Goal: Task Accomplishment & Management: Manage account settings

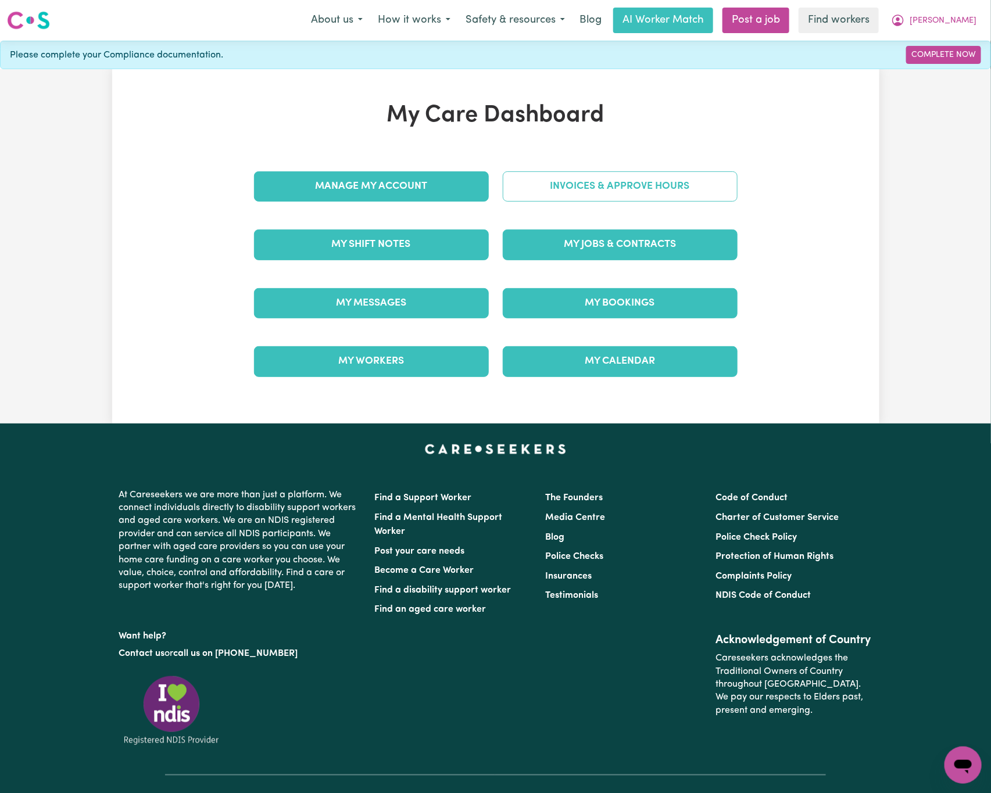
click at [618, 180] on link "Invoices & Approve Hours" at bounding box center [620, 186] width 235 height 30
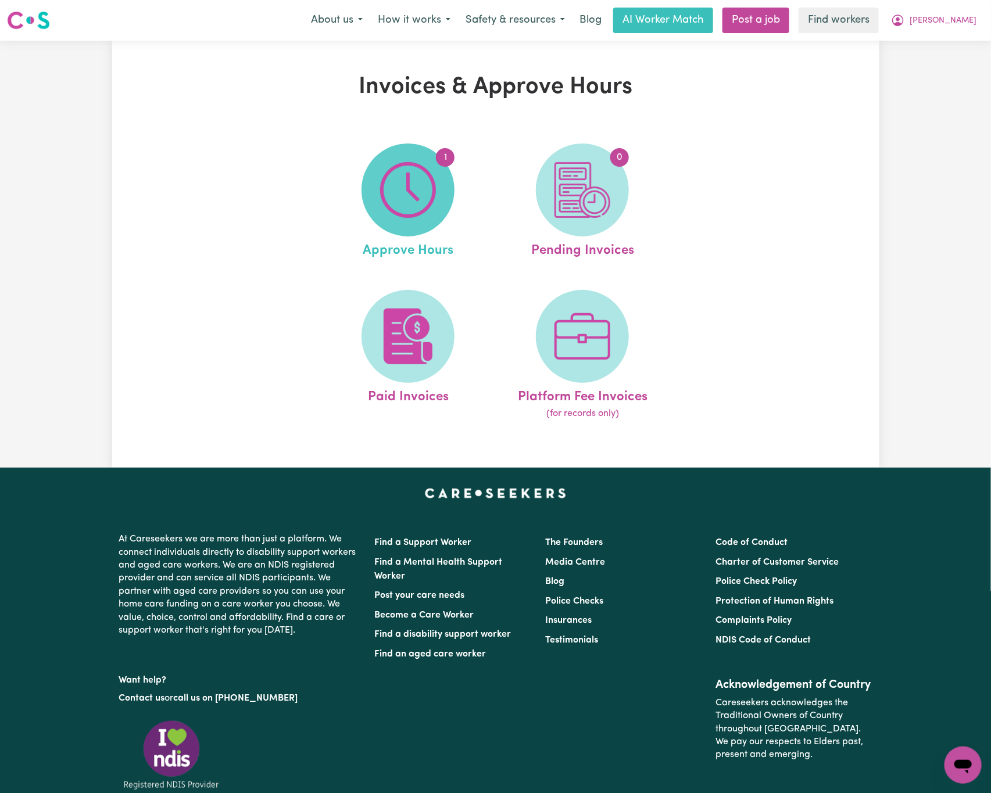
click at [422, 192] on img at bounding box center [408, 190] width 56 height 56
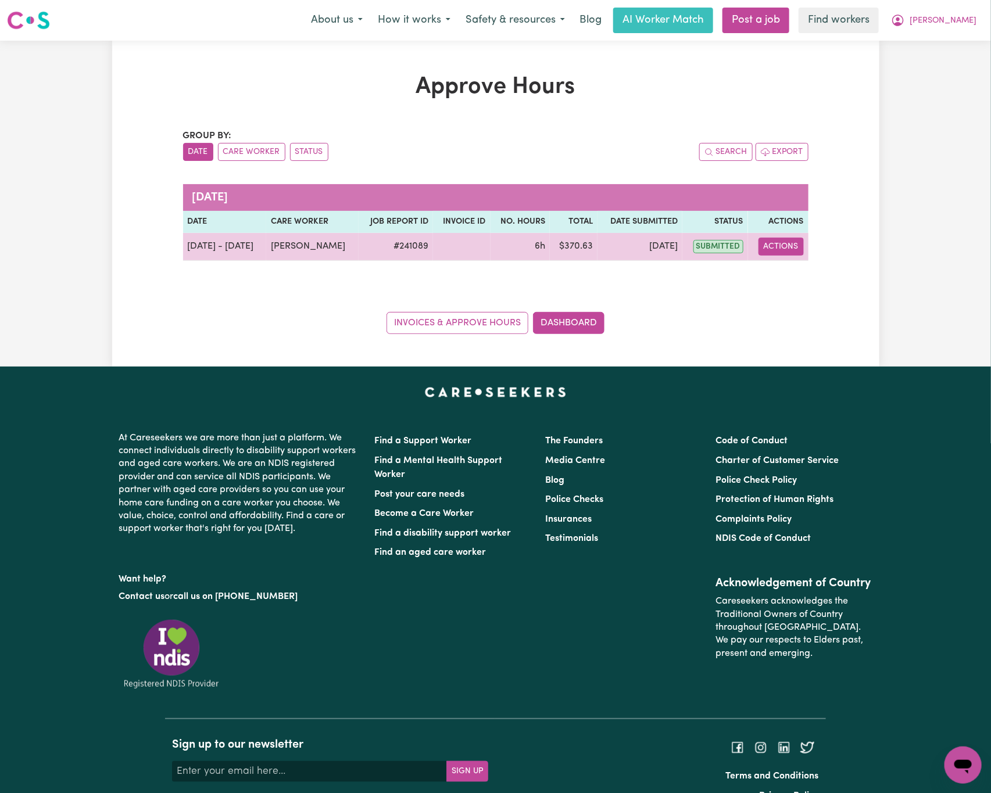
click at [792, 248] on button "Actions" at bounding box center [780, 247] width 45 height 18
click at [845, 269] on link "View Job Report" at bounding box center [808, 274] width 99 height 23
select select "pm"
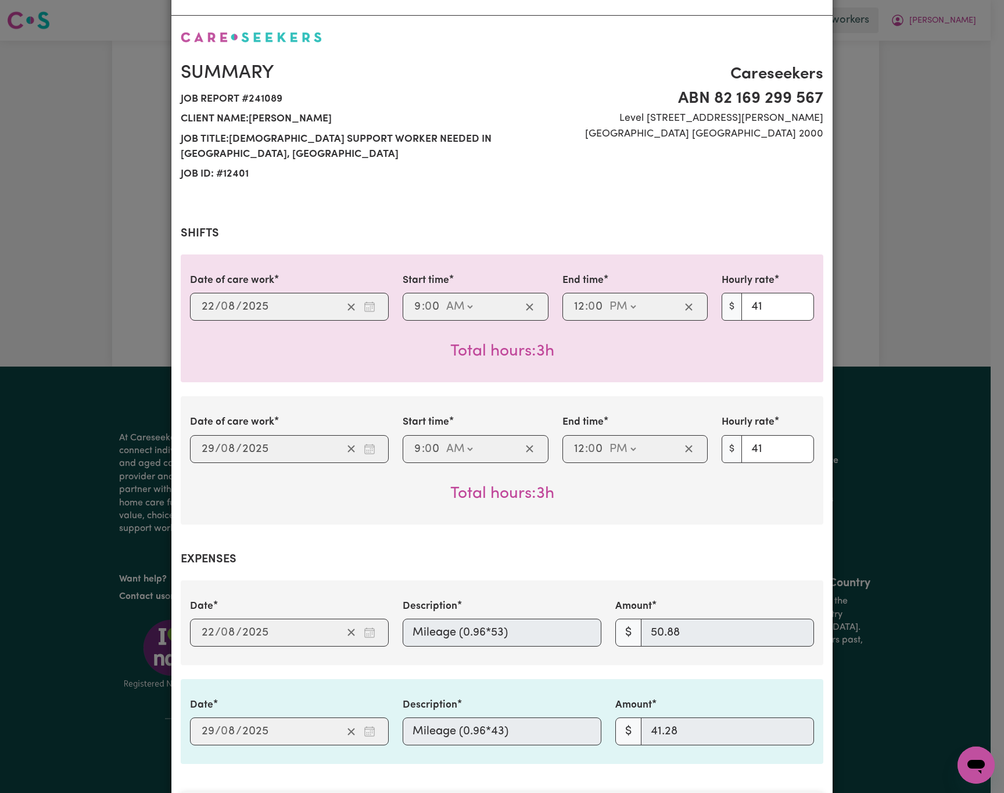
scroll to position [435, 0]
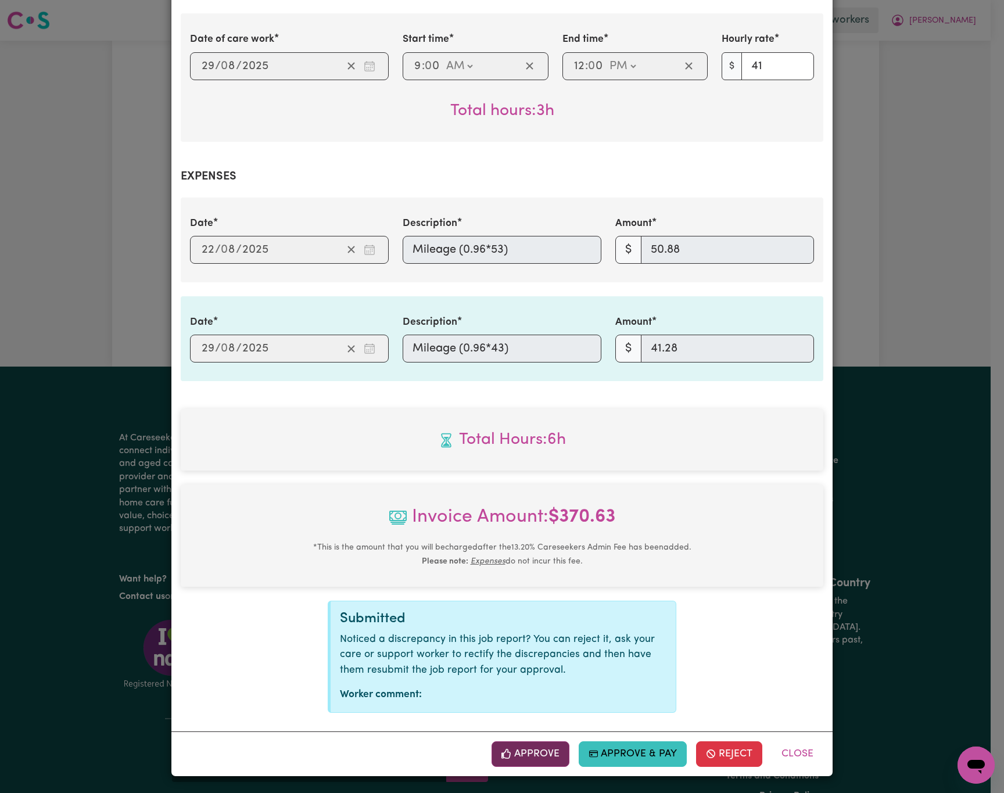
click at [543, 758] on button "Approve" at bounding box center [531, 754] width 78 height 26
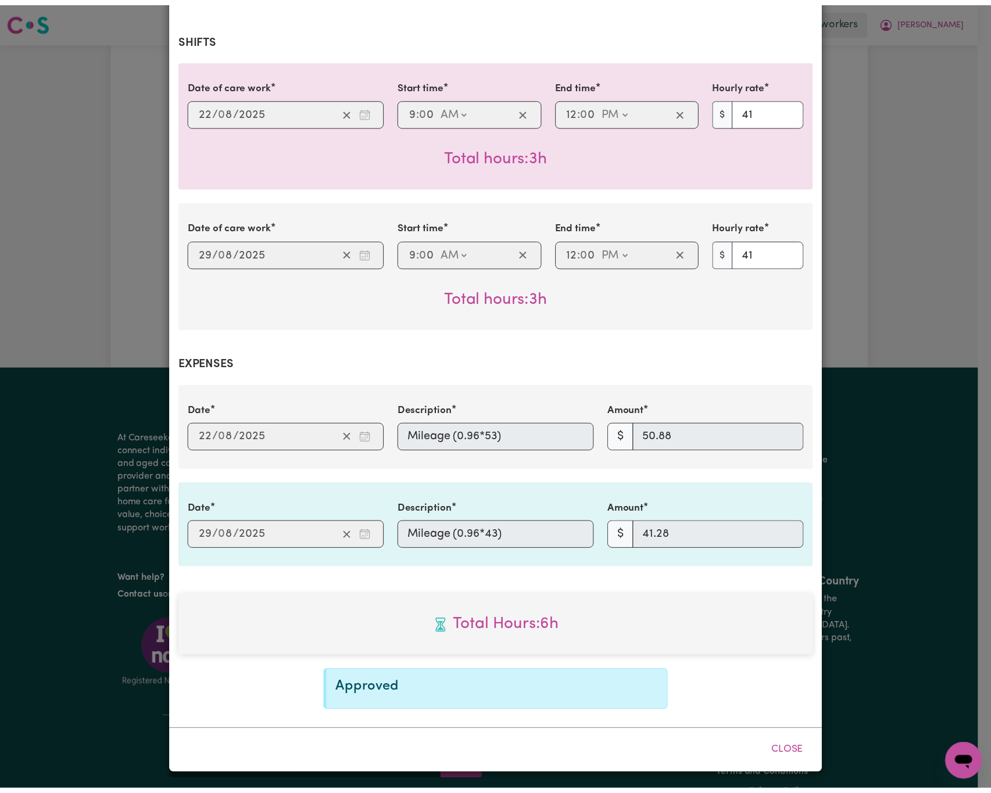
scroll to position [248, 0]
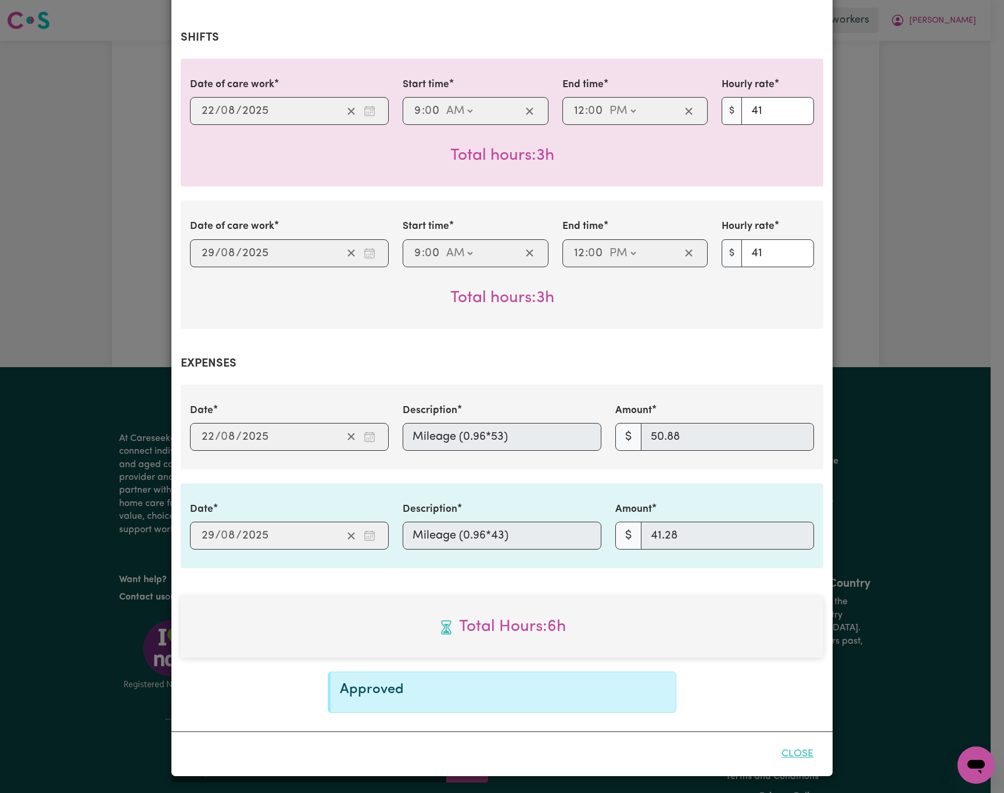
click at [787, 750] on button "Close" at bounding box center [798, 754] width 52 height 26
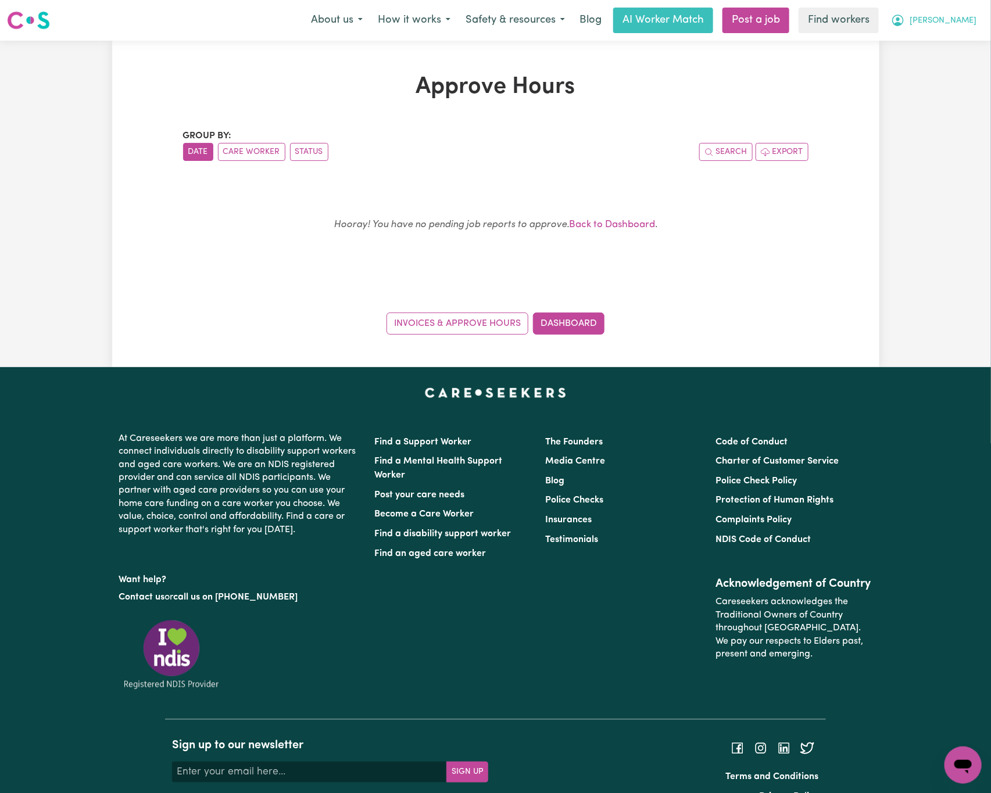
click at [963, 8] on button "[PERSON_NAME]" at bounding box center [933, 20] width 101 height 24
click at [976, 52] on link "My Dashboard" at bounding box center [937, 45] width 92 height 22
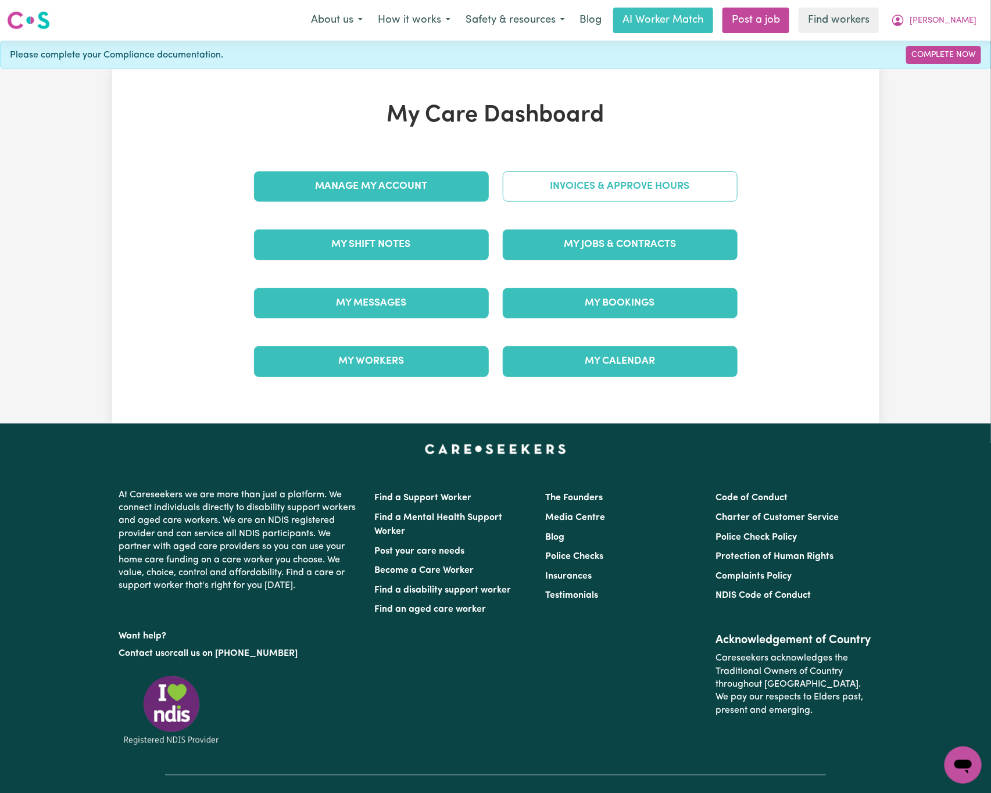
click at [685, 180] on link "Invoices & Approve Hours" at bounding box center [620, 186] width 235 height 30
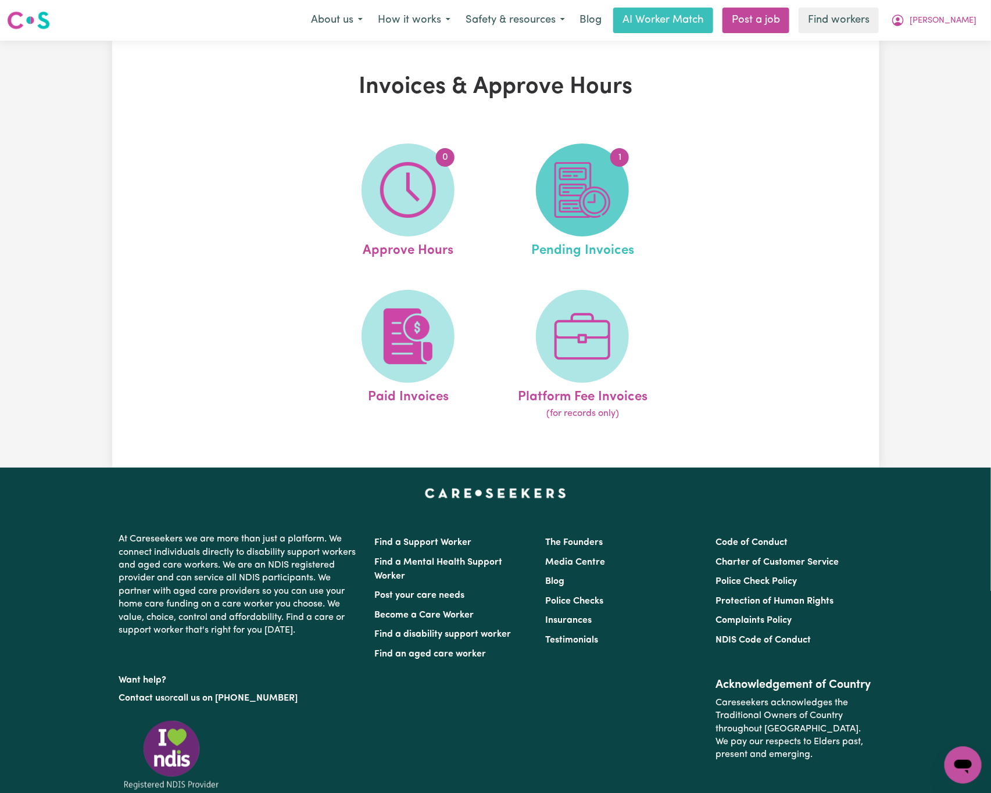
click at [621, 199] on span "1" at bounding box center [582, 190] width 93 height 93
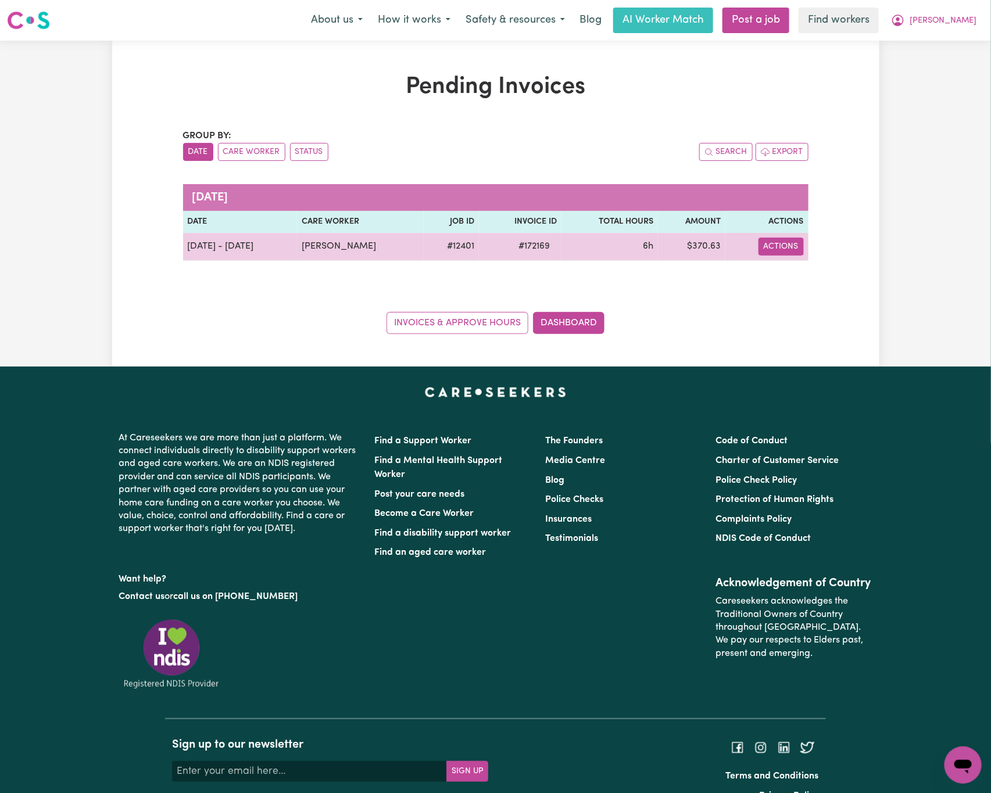
click at [769, 248] on button "Actions" at bounding box center [780, 247] width 45 height 18
click at [783, 277] on link "Download Invoice" at bounding box center [812, 274] width 106 height 23
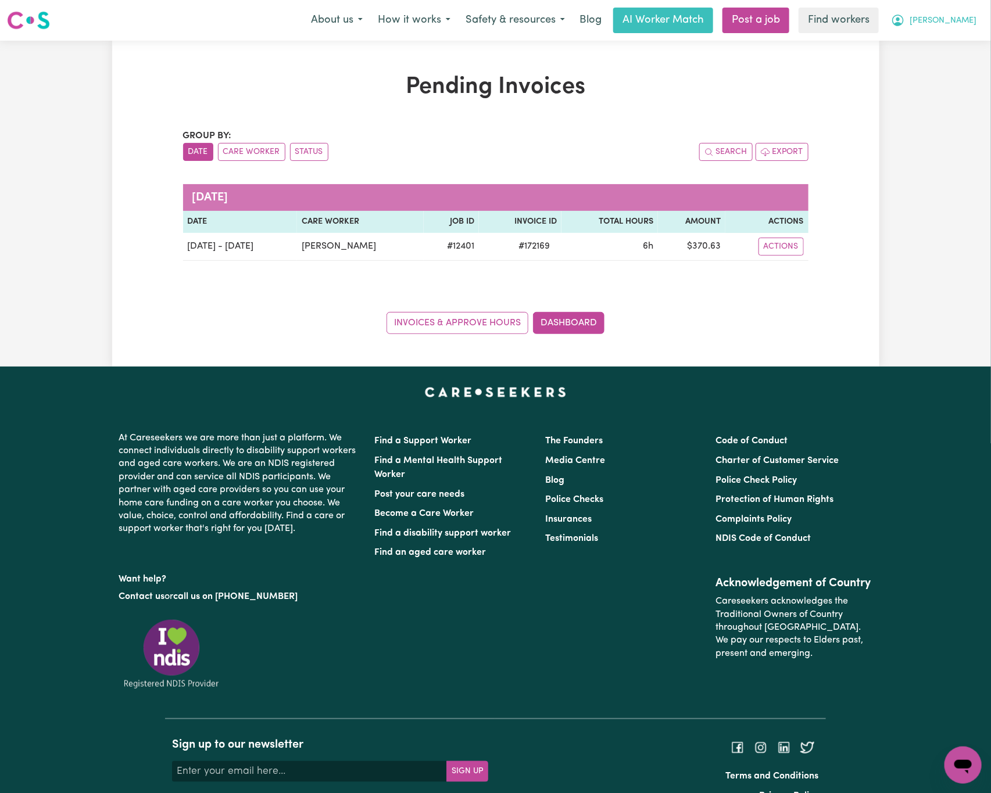
click at [957, 21] on button "[PERSON_NAME]" at bounding box center [933, 20] width 101 height 24
click at [959, 67] on link "Logout" at bounding box center [937, 67] width 92 height 22
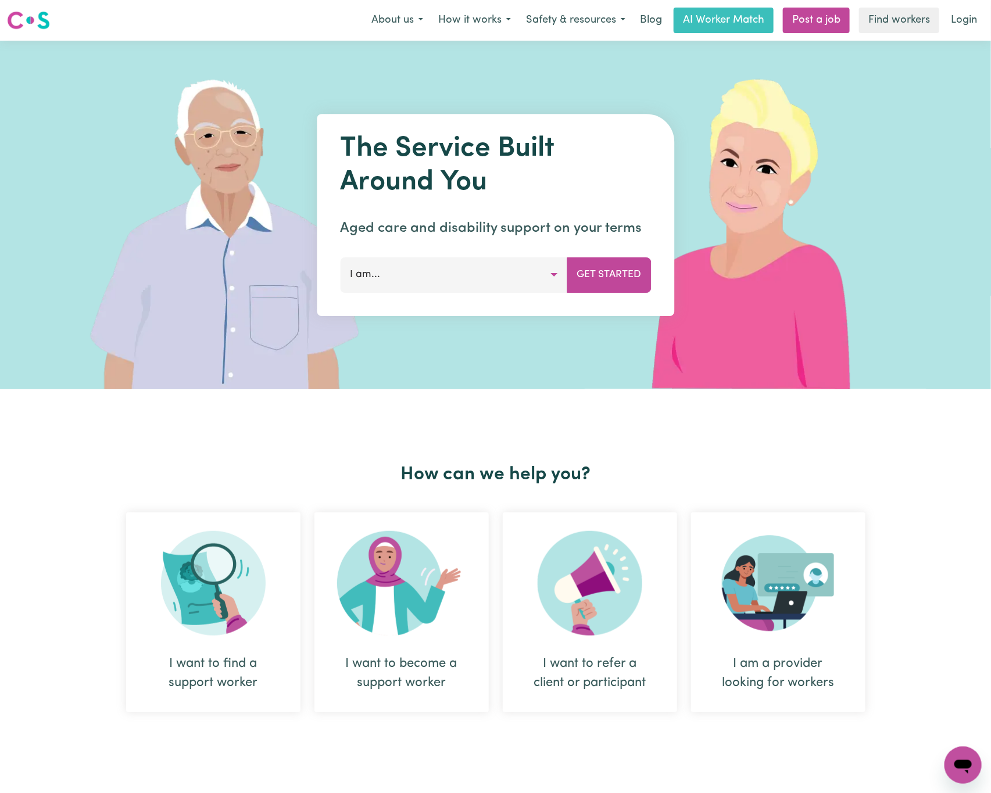
click at [984, 10] on div "Menu About us How it works Safety & resources Blog AI Worker Match Post a job F…" at bounding box center [495, 20] width 991 height 27
click at [973, 21] on link "Login" at bounding box center [964, 21] width 40 height 26
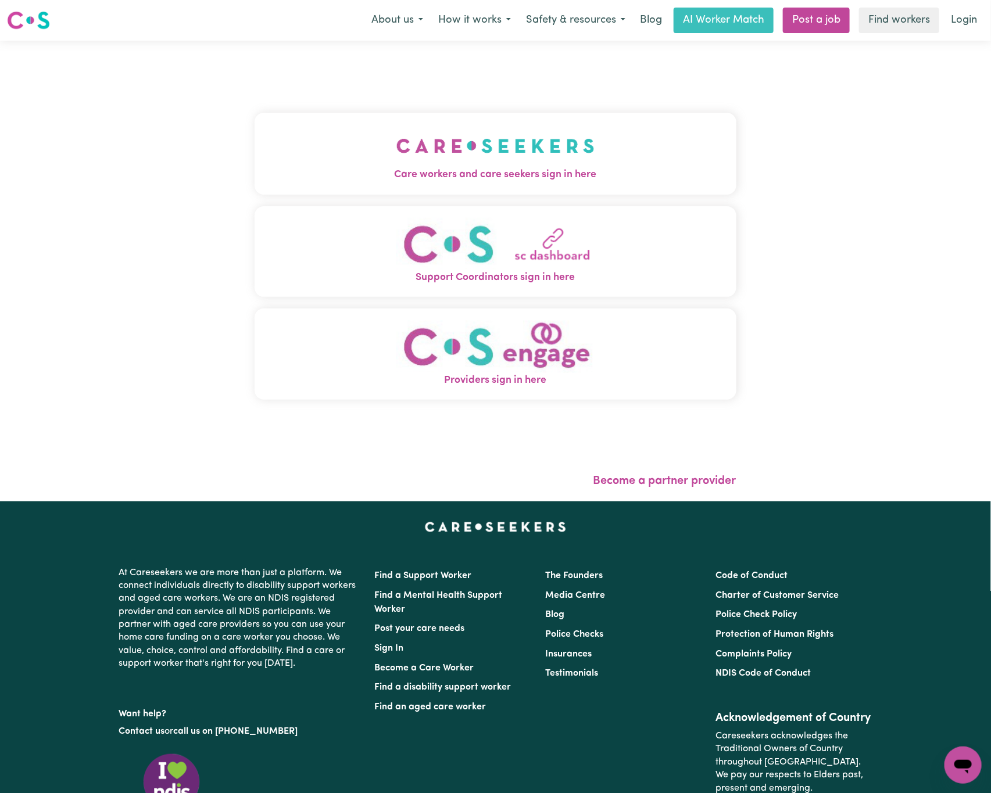
click at [582, 138] on button "Care workers and care seekers sign in here" at bounding box center [495, 153] width 482 height 81
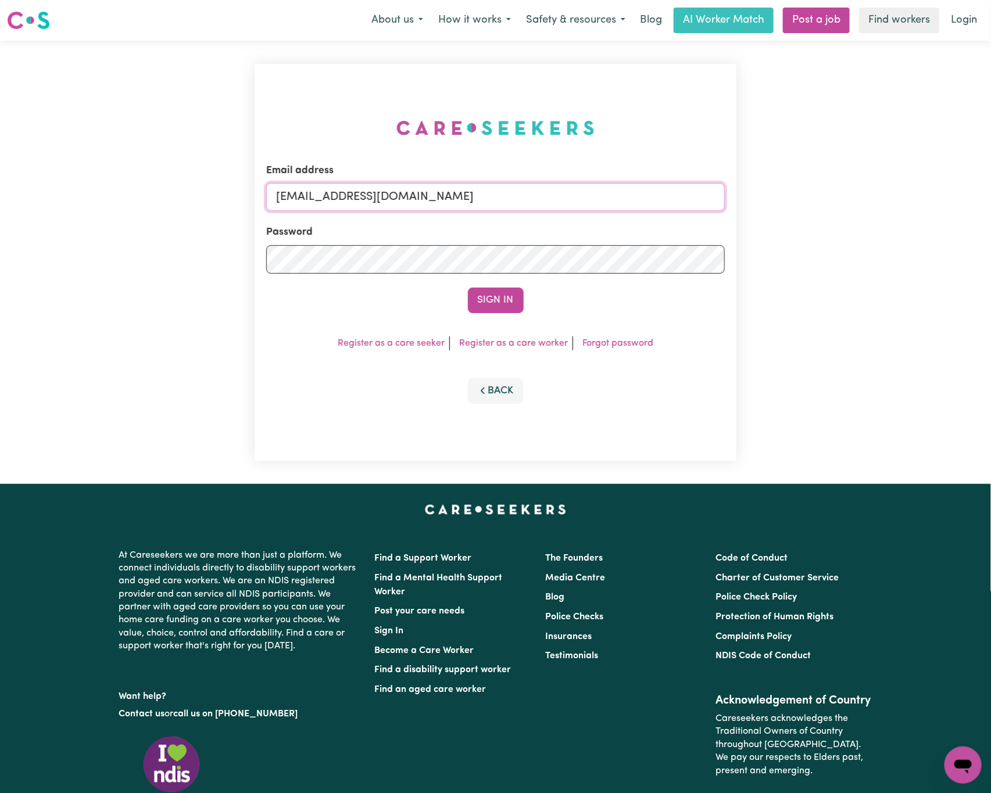
drag, startPoint x: 339, startPoint y: 189, endPoint x: 862, endPoint y: 185, distance: 522.9
click at [862, 185] on div "Email address [EMAIL_ADDRESS][DOMAIN_NAME] Password Sign In Register as a care …" at bounding box center [495, 262] width 991 height 443
paste input "ClientElderslieFQC"
type input "[EMAIL_ADDRESS][DOMAIN_NAME]"
click at [468, 288] on button "Sign In" at bounding box center [496, 301] width 56 height 26
